Goal: Task Accomplishment & Management: Manage account settings

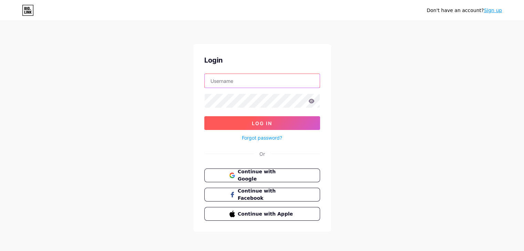
type input "ridengotaxi@gmail.com"
click at [300, 122] on button "Log In" at bounding box center [262, 123] width 116 height 14
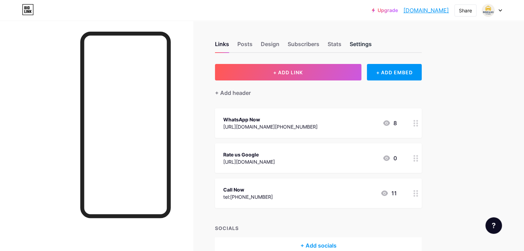
click at [371, 44] on div "Settings" at bounding box center [360, 46] width 22 height 12
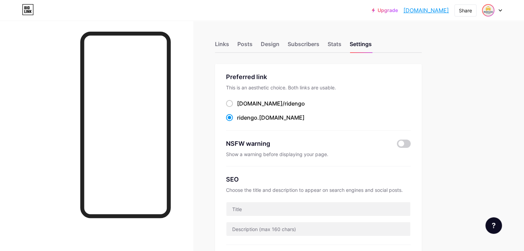
click at [489, 13] on img at bounding box center [487, 10] width 11 height 11
click at [486, 43] on div "Ride & Go Taxi Striling" at bounding box center [461, 42] width 51 height 6
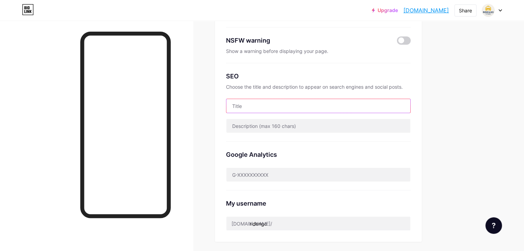
click at [281, 109] on input "text" at bounding box center [318, 106] width 184 height 14
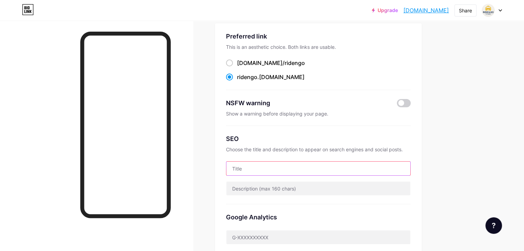
scroll to position [0, 0]
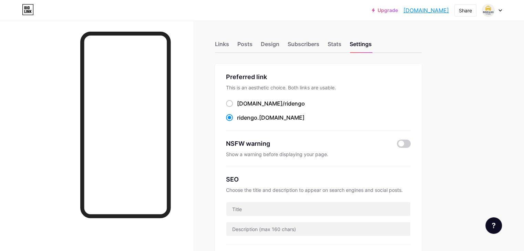
click at [229, 42] on div "Links" at bounding box center [222, 46] width 14 height 12
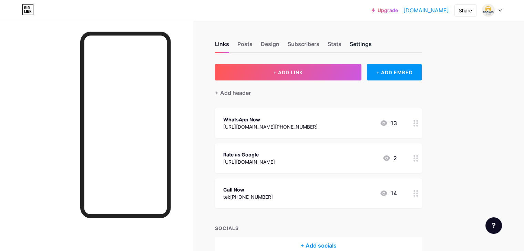
click at [371, 49] on div "Settings" at bounding box center [360, 46] width 22 height 12
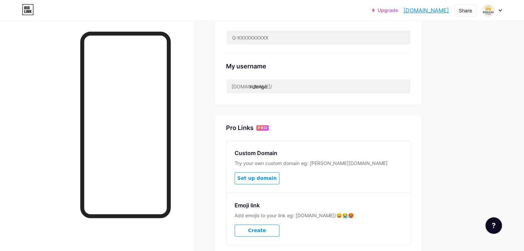
scroll to position [154, 0]
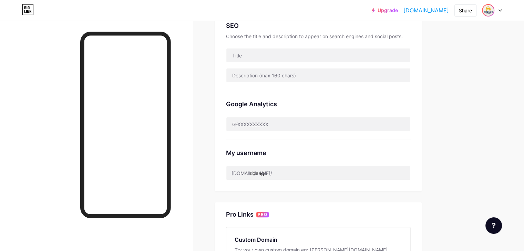
click at [488, 15] on img at bounding box center [487, 10] width 11 height 11
click at [238, 93] on div "Links Posts Design Subscribers Stats Settings Preferred link This is an aesthet…" at bounding box center [225, 129] width 450 height 524
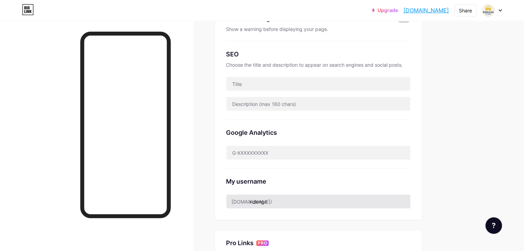
scroll to position [207, 0]
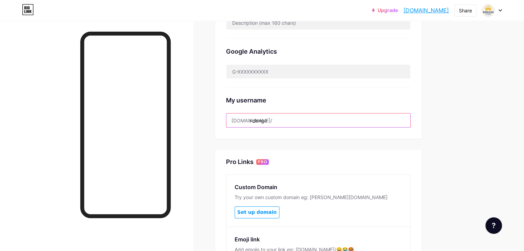
click at [288, 120] on input "ridengo" at bounding box center [318, 121] width 184 height 14
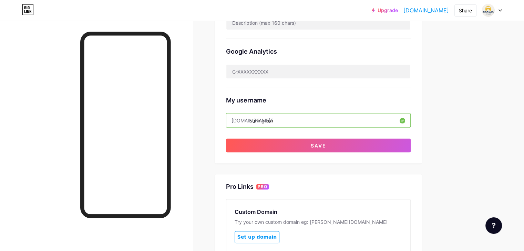
click at [291, 122] on input "stirlingtaxi" at bounding box center [318, 121] width 184 height 14
paste input "qstirling"
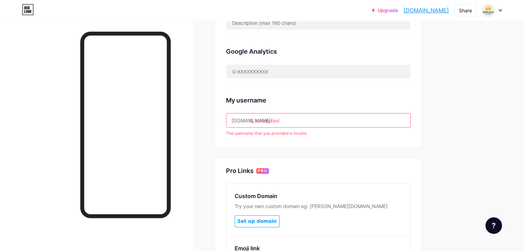
click at [301, 119] on input "Q stirling taxi" at bounding box center [318, 121] width 184 height 14
click at [284, 119] on input "Q stirlingtaxi" at bounding box center [318, 121] width 184 height 14
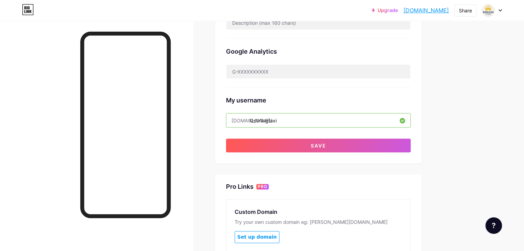
click at [292, 120] on input "Qstirlingtaxi" at bounding box center [318, 121] width 184 height 14
click at [295, 117] on input "Qstirlingtaxi" at bounding box center [318, 121] width 184 height 14
drag, startPoint x: 298, startPoint y: 121, endPoint x: 283, endPoint y: 118, distance: 15.4
click at [283, 118] on input "Qstirlingtaxi" at bounding box center [318, 121] width 184 height 14
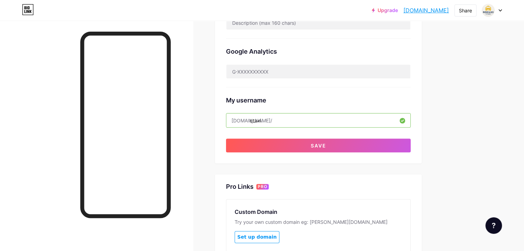
click at [303, 116] on input "qtaxi" at bounding box center [318, 121] width 184 height 14
paste input "qtaxistirling"
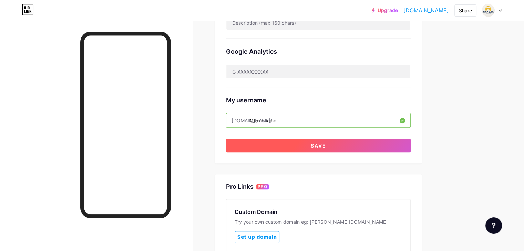
click at [324, 145] on button "Save" at bounding box center [318, 146] width 185 height 14
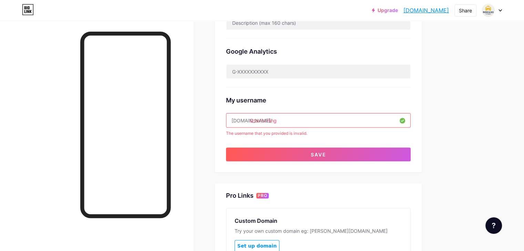
drag, startPoint x: 283, startPoint y: 122, endPoint x: 279, endPoint y: 121, distance: 4.1
click at [279, 121] on input "Qtaxistirling" at bounding box center [318, 121] width 184 height 14
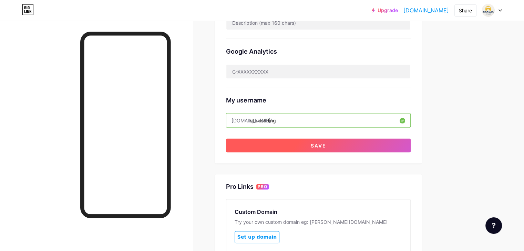
type input "qtaxistirling"
click at [326, 146] on span "Save" at bounding box center [317, 146] width 15 height 6
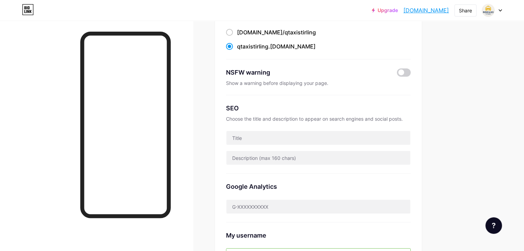
scroll to position [0, 0]
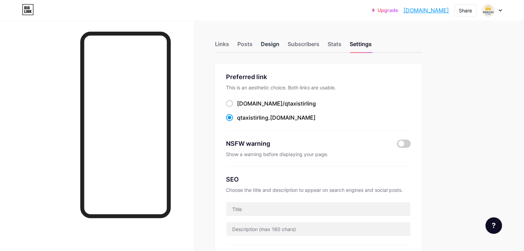
click at [279, 44] on div "Design" at bounding box center [270, 46] width 19 height 12
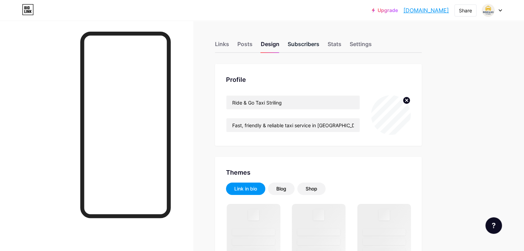
click at [319, 44] on div "Subscribers" at bounding box center [303, 46] width 32 height 12
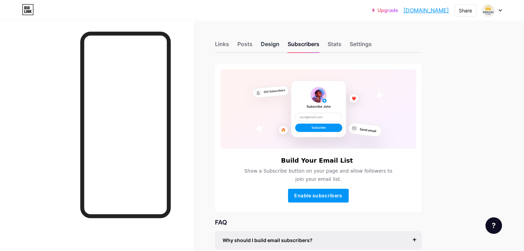
click at [279, 44] on div "Design" at bounding box center [270, 46] width 19 height 12
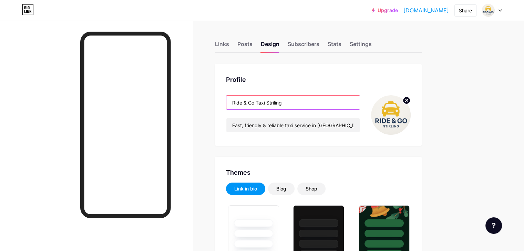
type input "#eab726"
type input "#000000"
click at [291, 103] on input "Ride & Go Taxi Striling" at bounding box center [292, 103] width 133 height 14
click at [285, 102] on input "Ride & Go Taxi Striling" at bounding box center [292, 103] width 133 height 14
drag, startPoint x: 284, startPoint y: 102, endPoint x: 219, endPoint y: 102, distance: 65.1
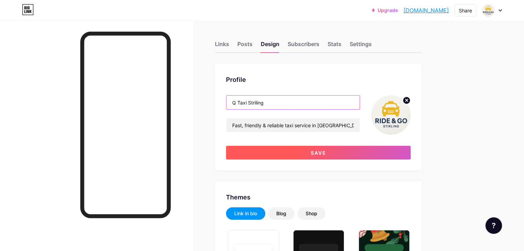
type input "Q Taxi Striling"
click at [304, 152] on button "Save" at bounding box center [318, 153] width 185 height 14
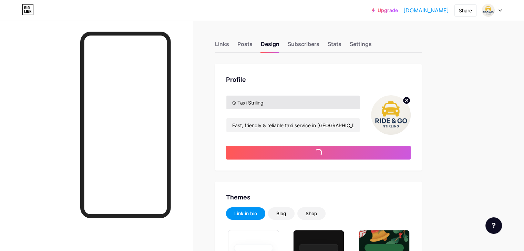
type input "#eab726"
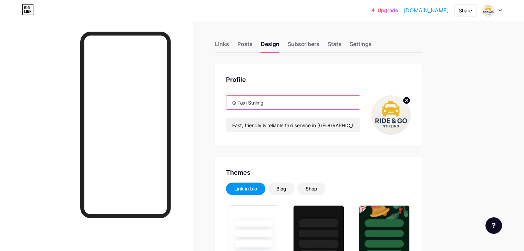
drag, startPoint x: 295, startPoint y: 104, endPoint x: 212, endPoint y: 104, distance: 83.6
click at [410, 120] on img at bounding box center [391, 115] width 40 height 40
click at [410, 96] on span at bounding box center [391, 115] width 40 height 40
click at [410, 98] on circle at bounding box center [406, 101] width 8 height 8
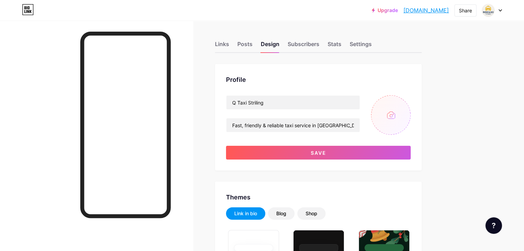
click at [410, 105] on input "file" at bounding box center [391, 115] width 40 height 40
type input "C:\fakepath\37877b31-faaf-4f0b-827c-2fde82e282cd.png"
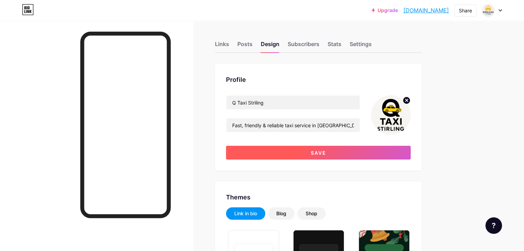
click at [326, 153] on button "Save" at bounding box center [318, 153] width 185 height 14
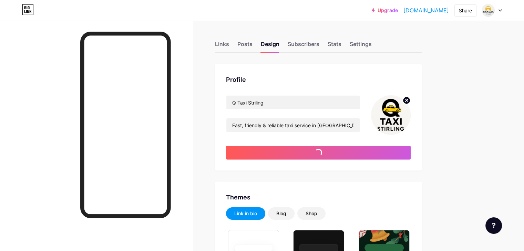
type input "#eab726"
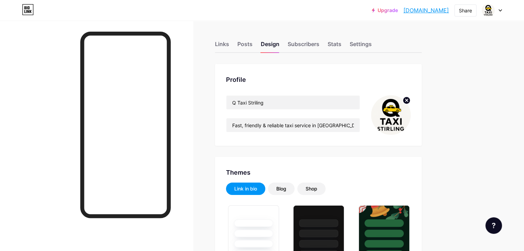
click at [410, 127] on img at bounding box center [391, 115] width 40 height 40
click at [371, 45] on div "Settings" at bounding box center [360, 46] width 22 height 12
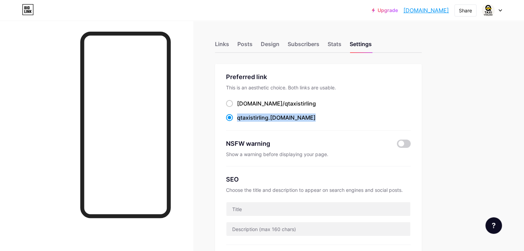
drag, startPoint x: 322, startPoint y: 117, endPoint x: 265, endPoint y: 122, distance: 56.9
click at [265, 122] on div "qtaxistirling .[DOMAIN_NAME]" at bounding box center [318, 118] width 185 height 9
drag, startPoint x: 323, startPoint y: 97, endPoint x: 267, endPoint y: 104, distance: 55.8
click at [267, 104] on div "Preferred link This is an aesthetic choice. Both links are usable. [DOMAIN_NAME…" at bounding box center [318, 101] width 185 height 59
copy label "[DOMAIN_NAME]/ qtaxistirling"
